Goal: Find specific page/section: Find specific page/section

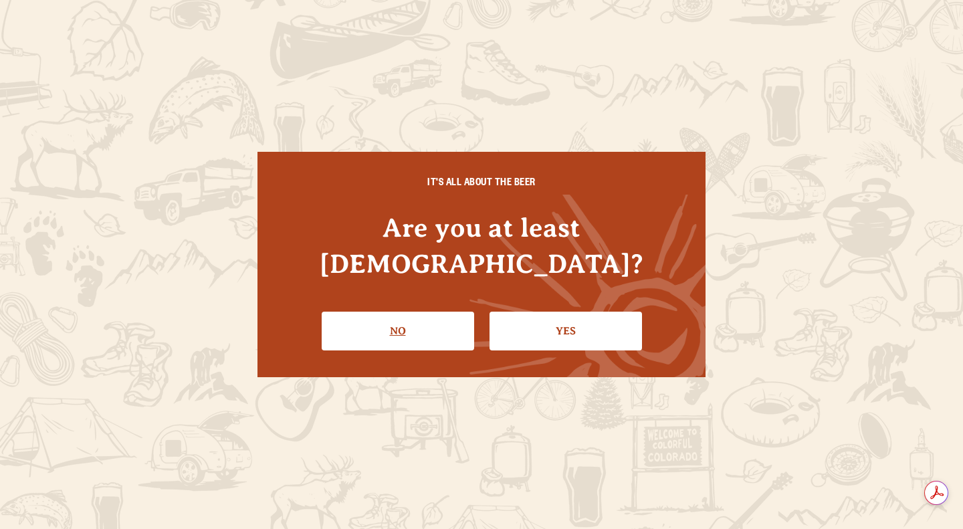
click at [381, 314] on link "No" at bounding box center [398, 331] width 153 height 39
click at [577, 312] on link "Yes" at bounding box center [566, 331] width 153 height 39
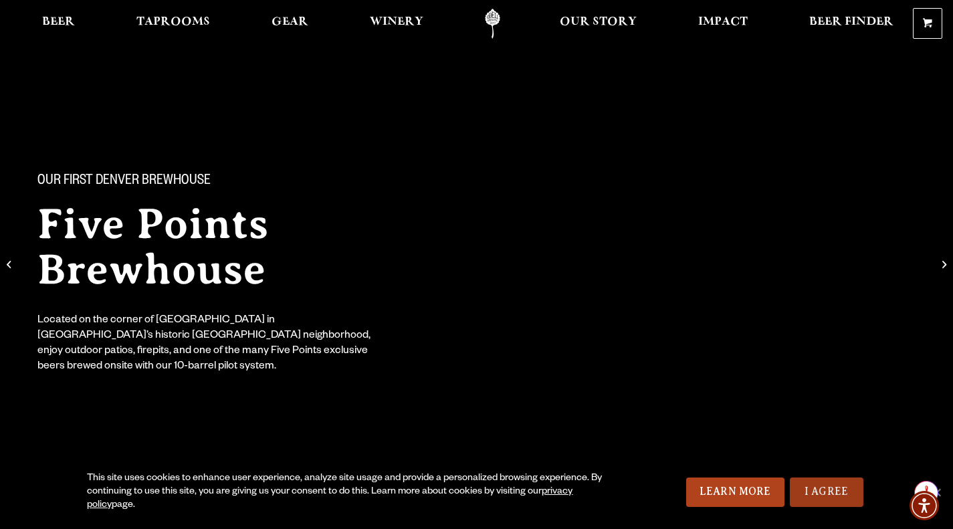
click at [834, 488] on link "I Agree" at bounding box center [827, 492] width 74 height 29
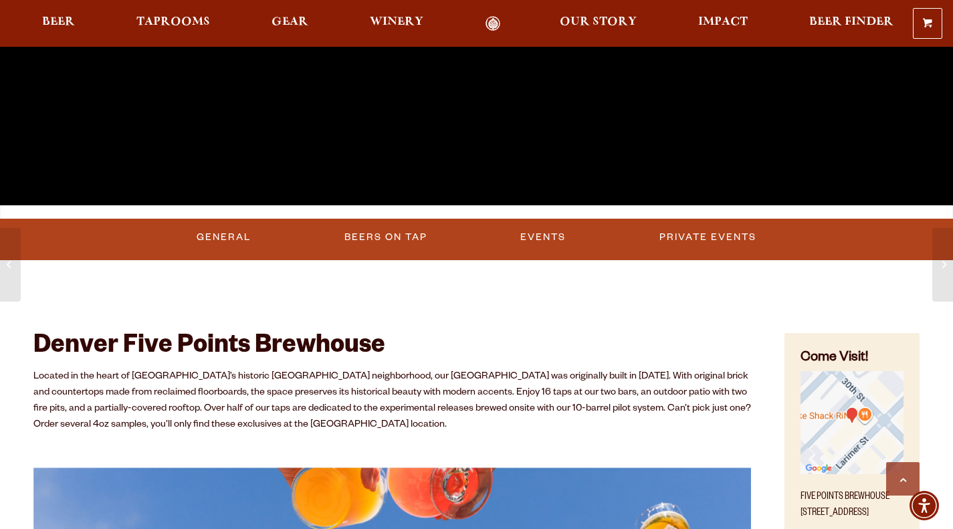
scroll to position [350, 0]
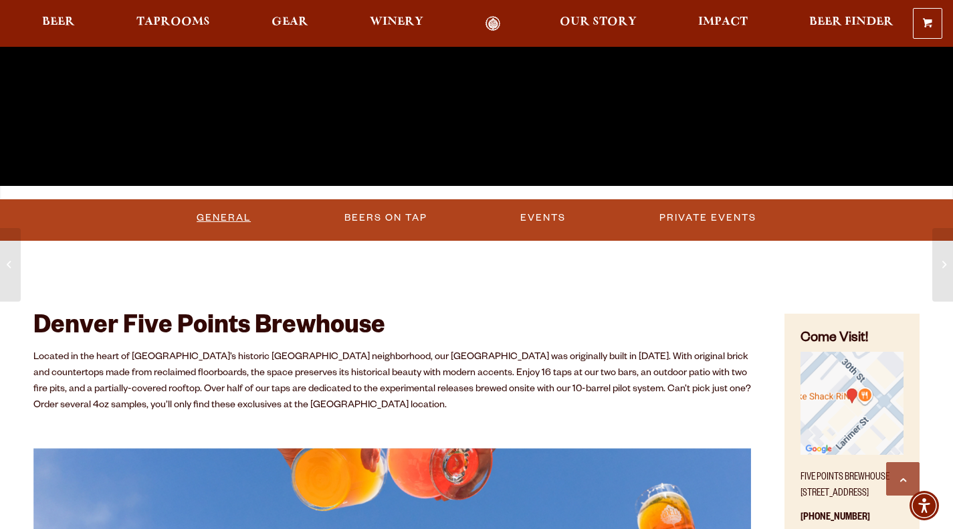
click at [212, 223] on link "General" at bounding box center [223, 218] width 65 height 31
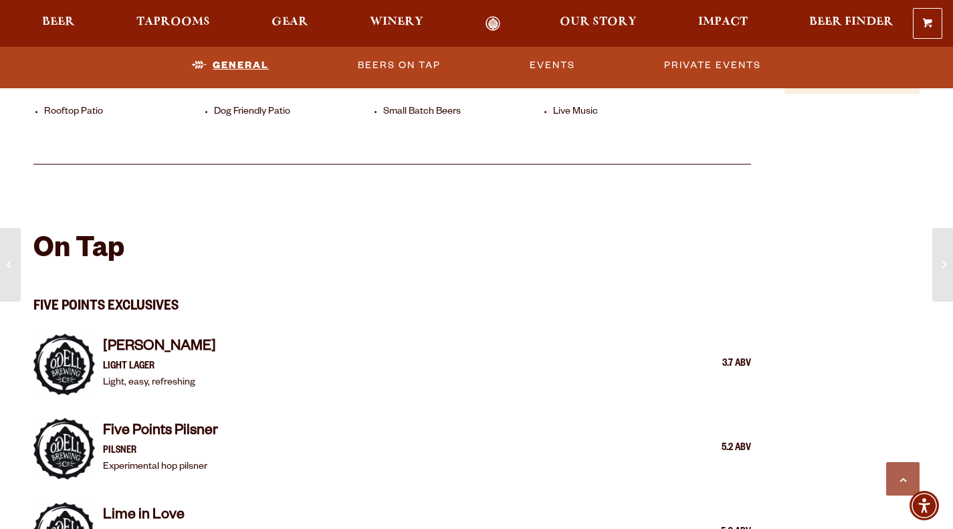
scroll to position [1114, 0]
